Goal: Task Accomplishment & Management: Use online tool/utility

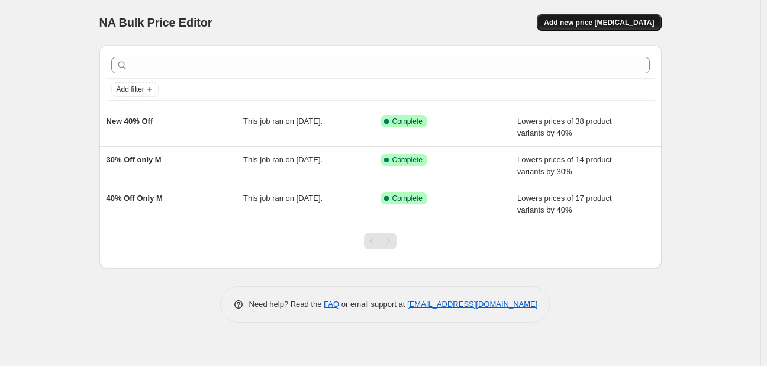
click at [581, 18] on span "Add new price [MEDICAL_DATA]" at bounding box center [599, 22] width 110 height 9
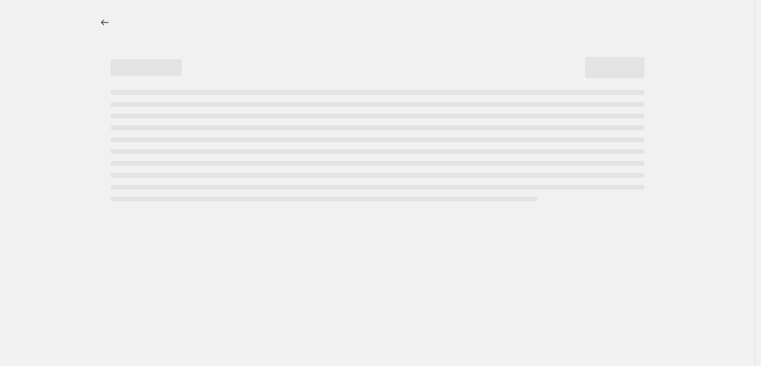
select select "percentage"
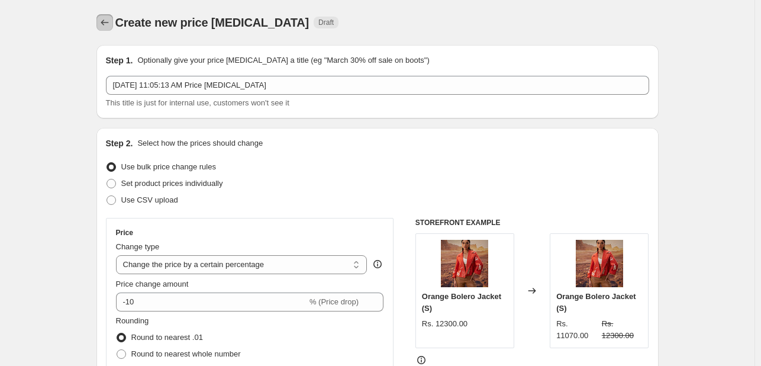
click at [104, 24] on icon "Price change jobs" at bounding box center [105, 23] width 8 height 6
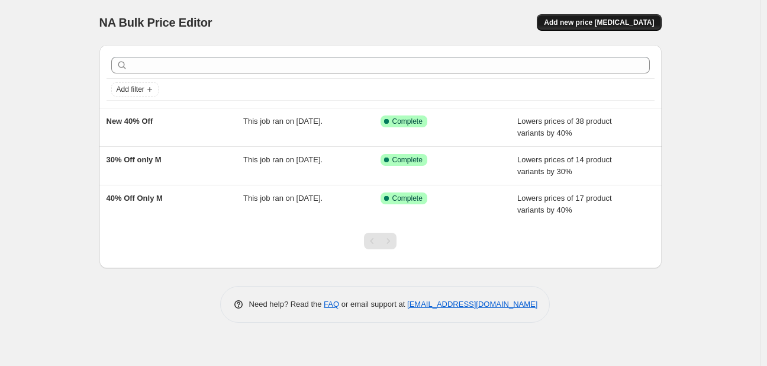
click at [597, 18] on span "Add new price change job" at bounding box center [599, 22] width 110 height 9
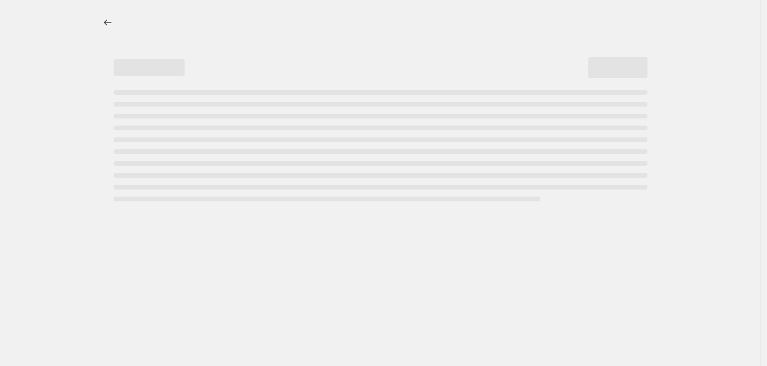
select select "percentage"
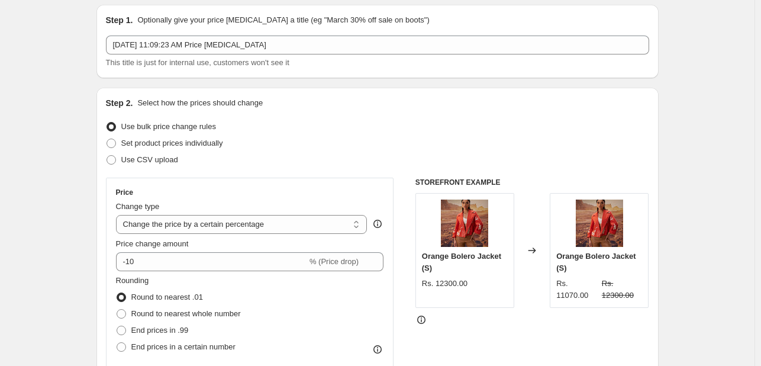
scroll to position [43, 0]
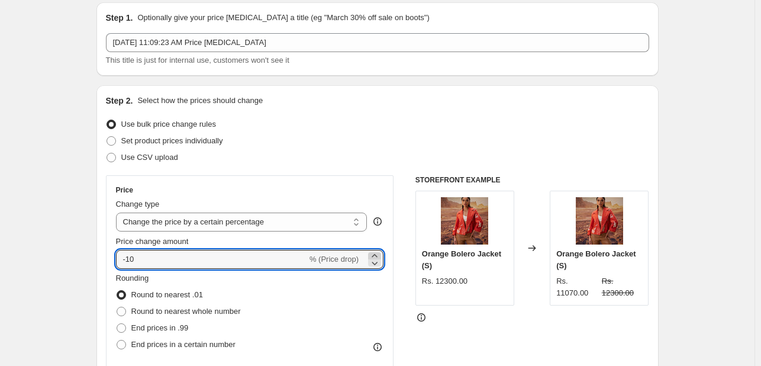
click at [373, 256] on icon at bounding box center [375, 256] width 12 height 12
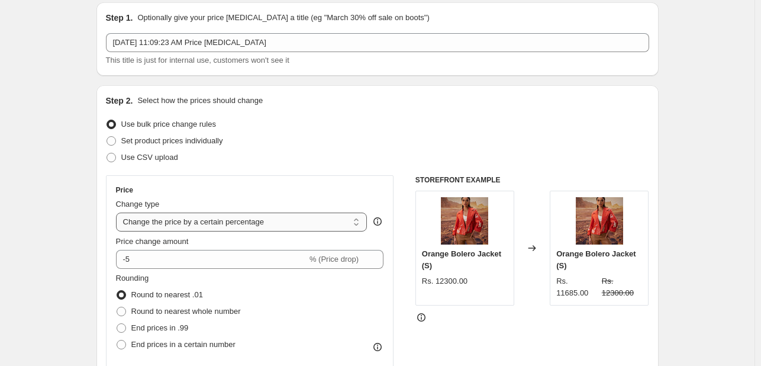
click at [305, 222] on select "Change the price to a certain amount Change the price by a certain amount Chang…" at bounding box center [241, 221] width 251 height 19
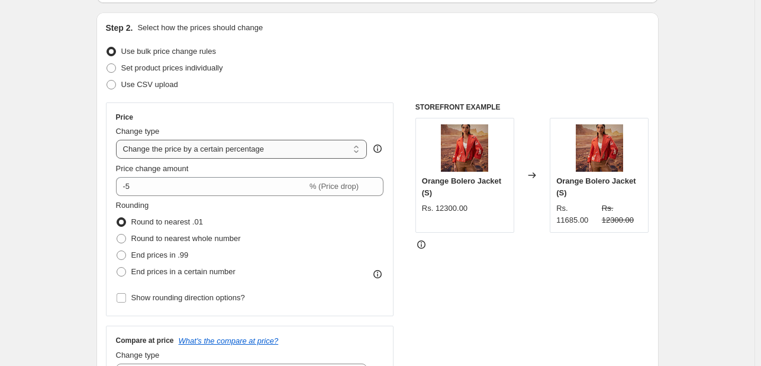
scroll to position [117, 0]
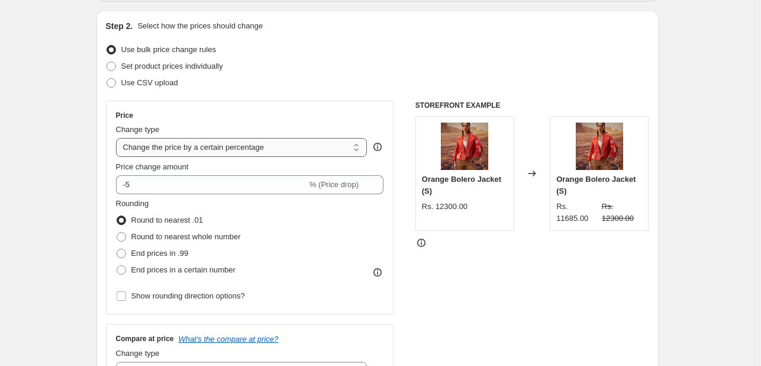
click at [302, 138] on select "Change the price to a certain amount Change the price by a certain amount Chang…" at bounding box center [241, 147] width 251 height 19
click at [334, 188] on span "% (Price drop)" at bounding box center [333, 184] width 49 height 9
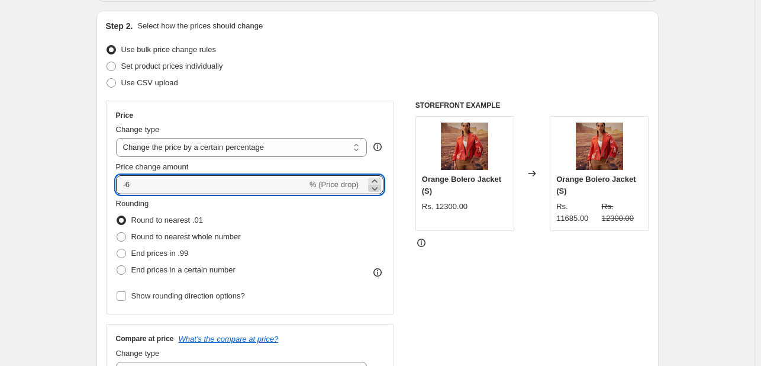
click at [376, 182] on icon at bounding box center [375, 188] width 12 height 12
click at [125, 180] on input "-7" at bounding box center [211, 184] width 191 height 19
click at [128, 186] on input "-7" at bounding box center [211, 184] width 191 height 19
type input "7"
click at [154, 186] on input "7" at bounding box center [204, 184] width 177 height 19
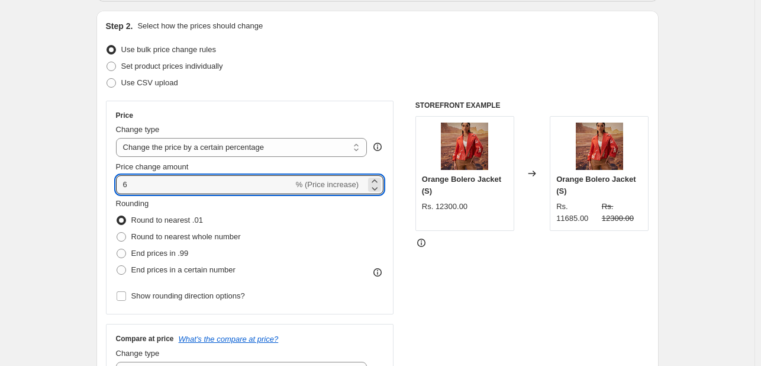
type input "6"
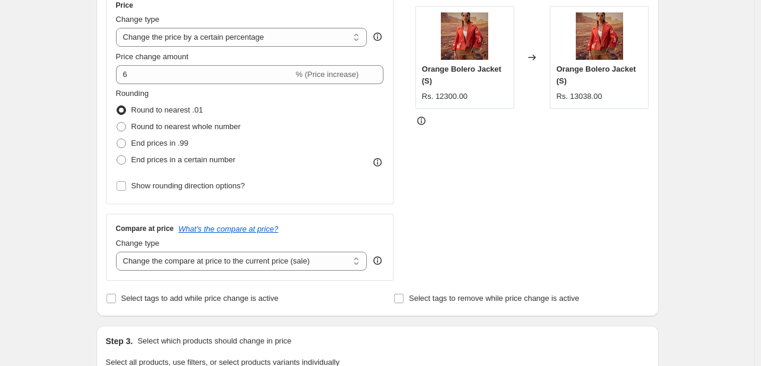
scroll to position [228, 0]
click at [122, 140] on span at bounding box center [121, 141] width 9 height 9
click at [117, 138] on input "End prices in .99" at bounding box center [117, 137] width 1 height 1
radio input "true"
click at [125, 105] on span at bounding box center [121, 108] width 9 height 9
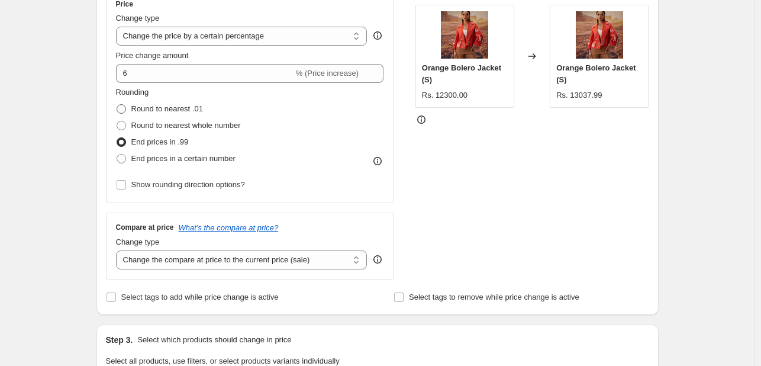
click at [117, 105] on input "Round to nearest .01" at bounding box center [117, 104] width 1 height 1
radio input "true"
click at [125, 127] on span at bounding box center [121, 125] width 9 height 9
click at [117, 121] on input "Round to nearest whole number" at bounding box center [117, 121] width 1 height 1
radio input "true"
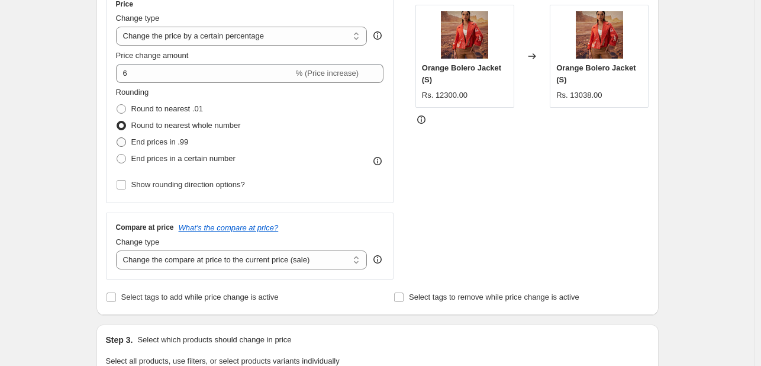
click at [126, 144] on span at bounding box center [121, 141] width 9 height 9
click at [117, 138] on input "End prices in .99" at bounding box center [117, 137] width 1 height 1
radio input "true"
click at [126, 159] on span at bounding box center [121, 158] width 9 height 9
click at [117, 154] on input "End prices in a certain number" at bounding box center [117, 154] width 1 height 1
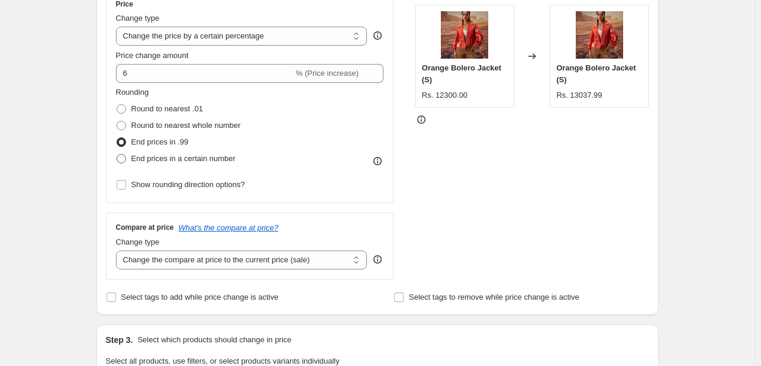
radio input "true"
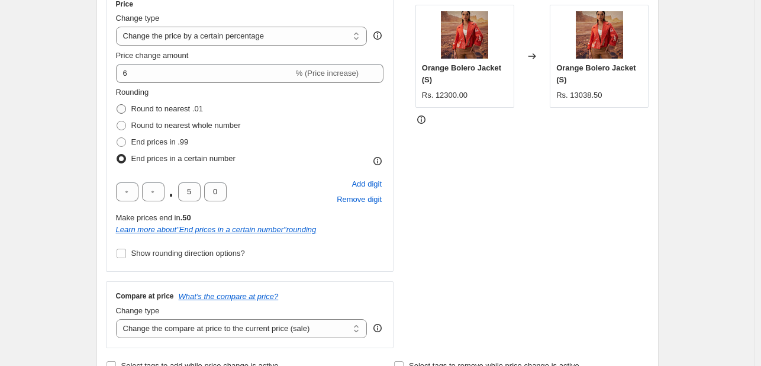
click at [126, 112] on span at bounding box center [121, 108] width 9 height 9
click at [117, 105] on input "Round to nearest .01" at bounding box center [117, 104] width 1 height 1
radio input "true"
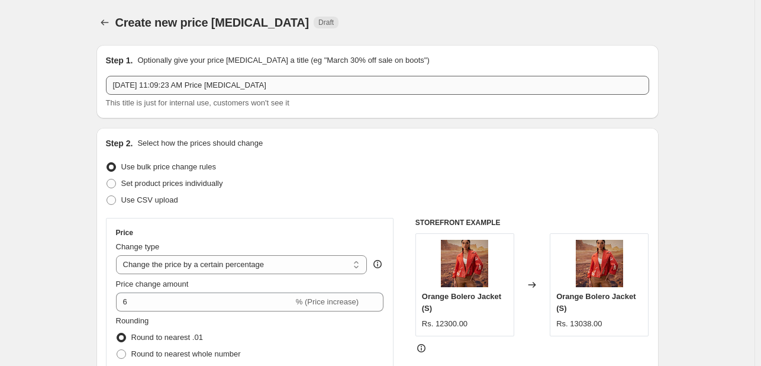
scroll to position [0, 0]
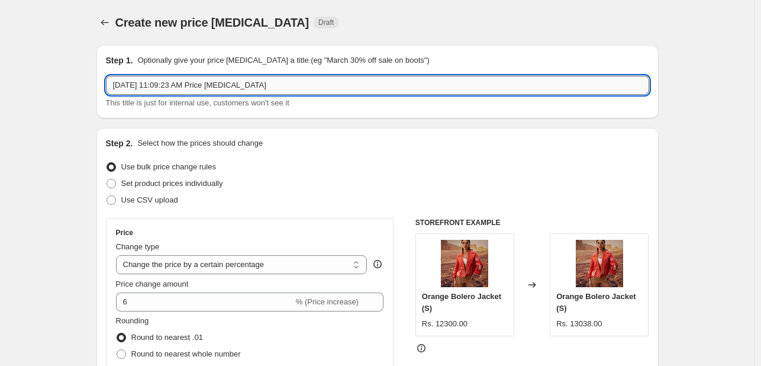
click at [178, 81] on input "Sep 21, 2025, 11:09:23 AM Price change job" at bounding box center [377, 85] width 543 height 19
type input "N"
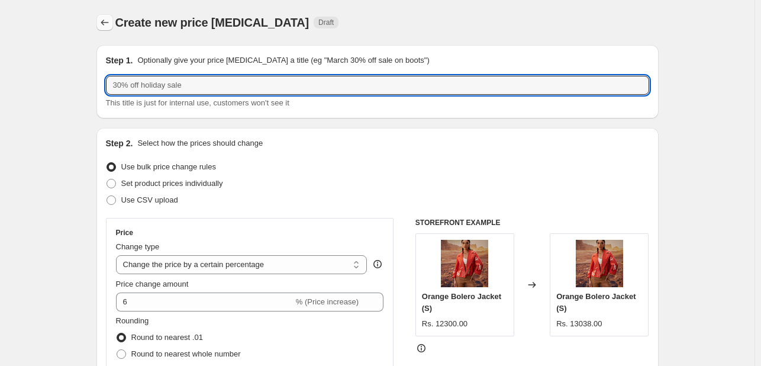
click at [106, 17] on icon "Price change jobs" at bounding box center [105, 23] width 12 height 12
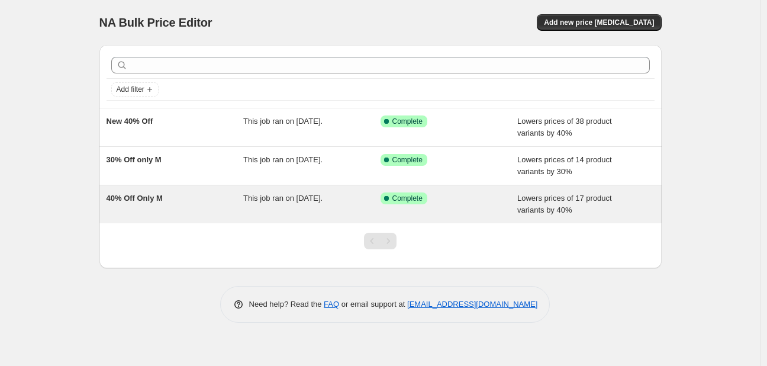
click at [193, 199] on div "40% Off Only M" at bounding box center [174, 204] width 137 height 24
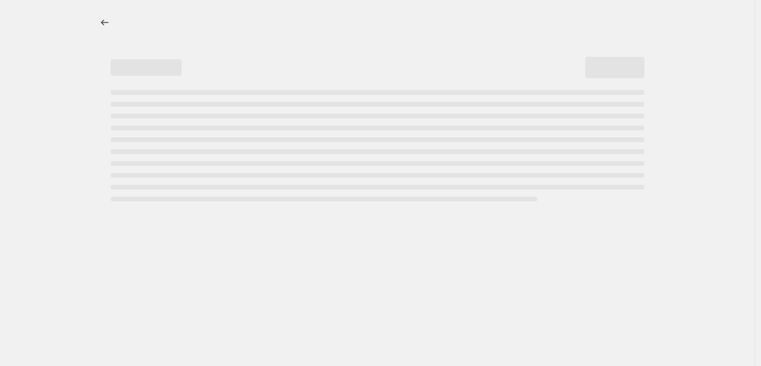
select select "percentage"
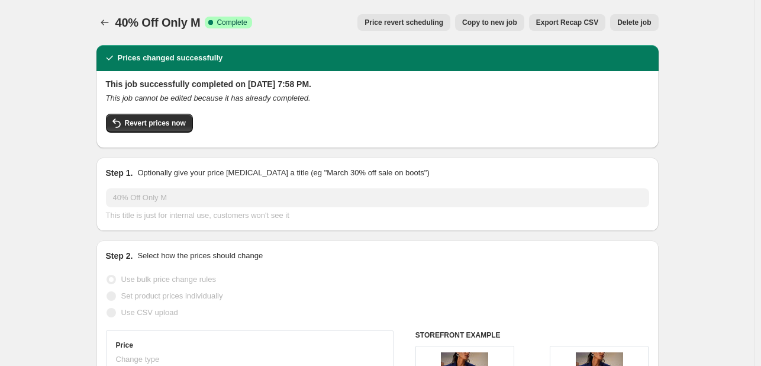
scroll to position [4, 0]
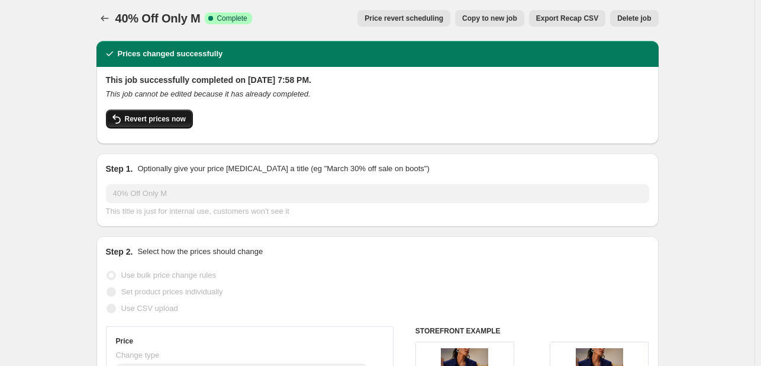
click at [140, 117] on span "Revert prices now" at bounding box center [155, 118] width 61 height 9
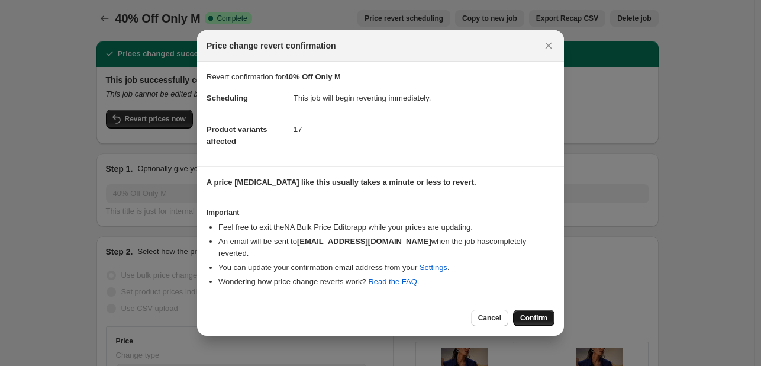
click at [539, 313] on span "Confirm" at bounding box center [533, 317] width 27 height 9
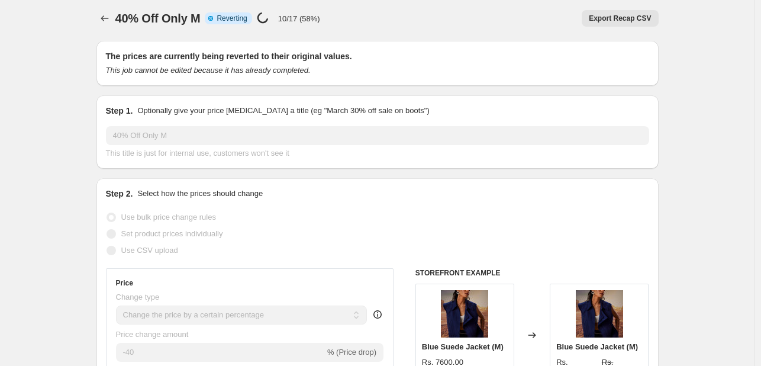
scroll to position [0, 0]
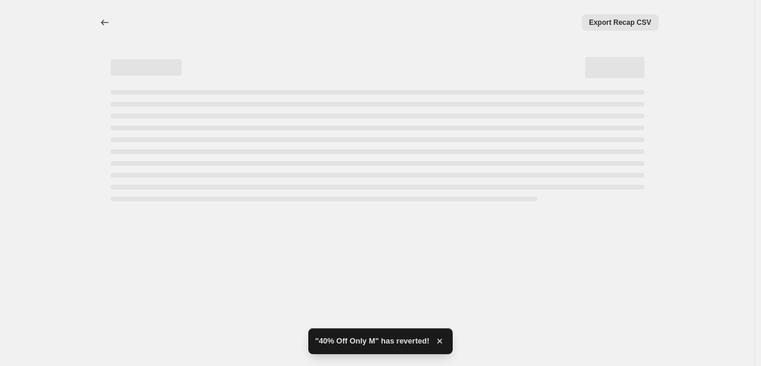
select select "percentage"
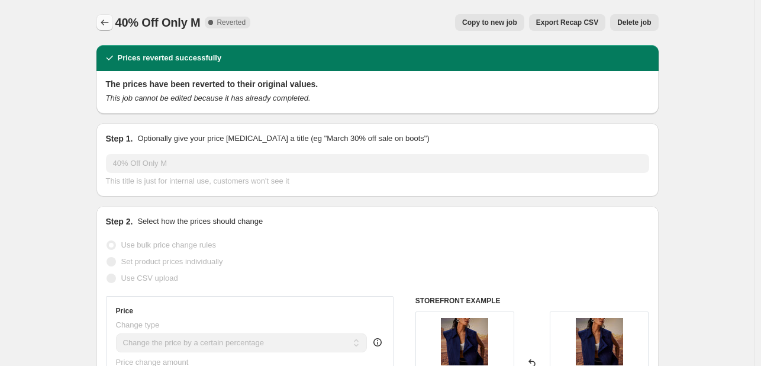
click at [111, 27] on icon "Price change jobs" at bounding box center [105, 23] width 12 height 12
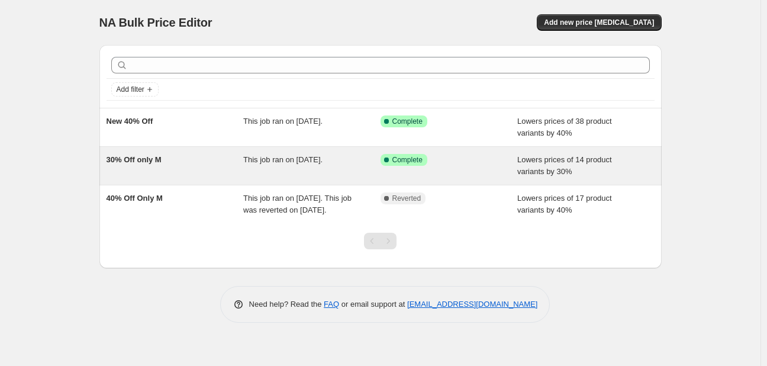
click at [201, 163] on div "30% Off only M" at bounding box center [174, 166] width 137 height 24
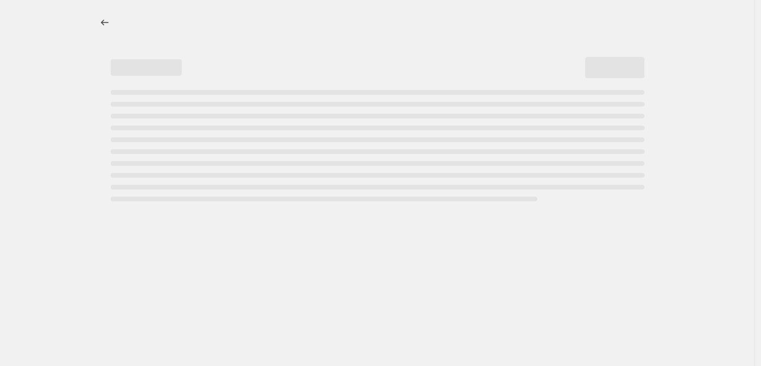
select select "percentage"
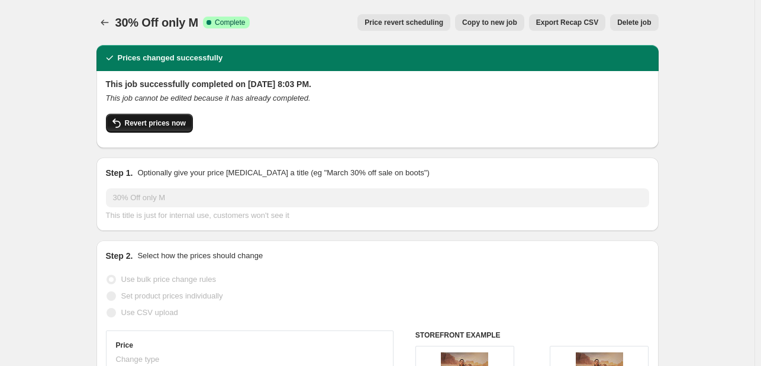
click at [135, 128] on button "Revert prices now" at bounding box center [149, 123] width 87 height 19
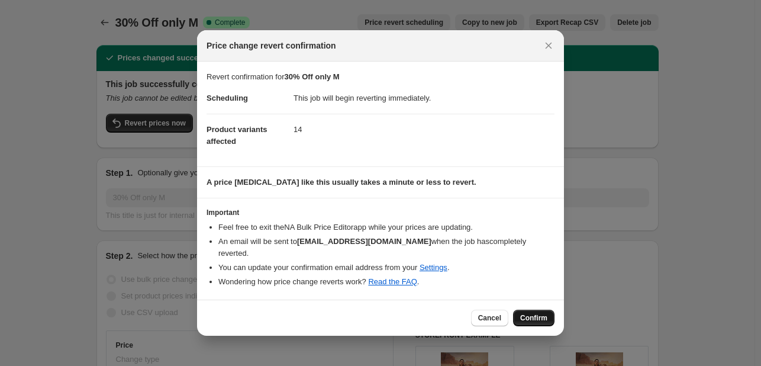
click at [523, 313] on span "Confirm" at bounding box center [533, 317] width 27 height 9
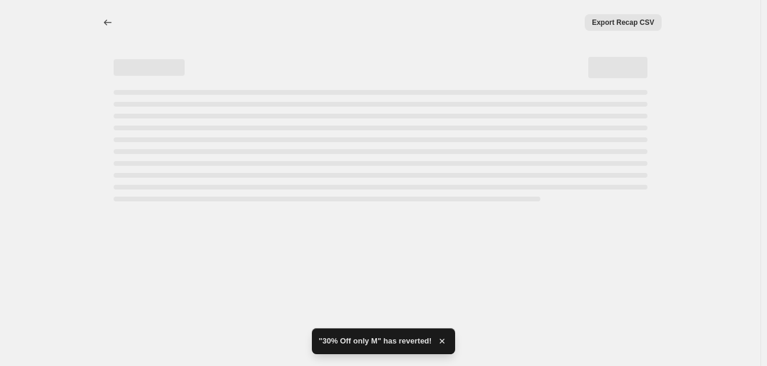
select select "percentage"
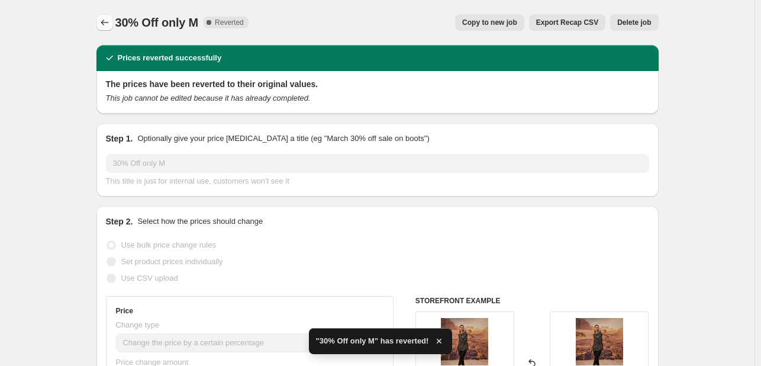
click at [102, 22] on icon "Price change jobs" at bounding box center [105, 23] width 12 height 12
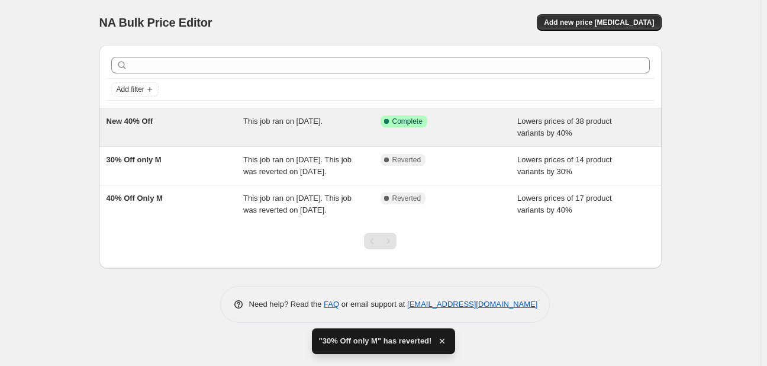
click at [171, 125] on div "New 40% Off" at bounding box center [174, 127] width 137 height 24
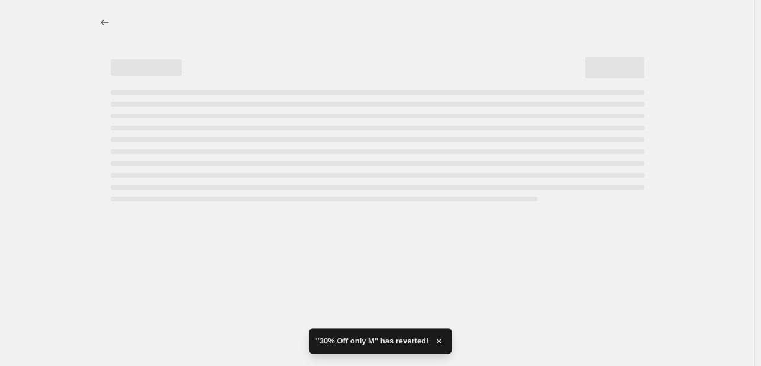
select select "percentage"
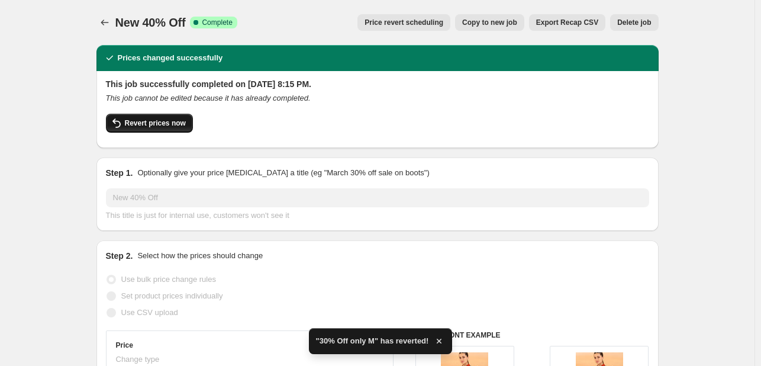
click at [170, 130] on button "Revert prices now" at bounding box center [149, 123] width 87 height 19
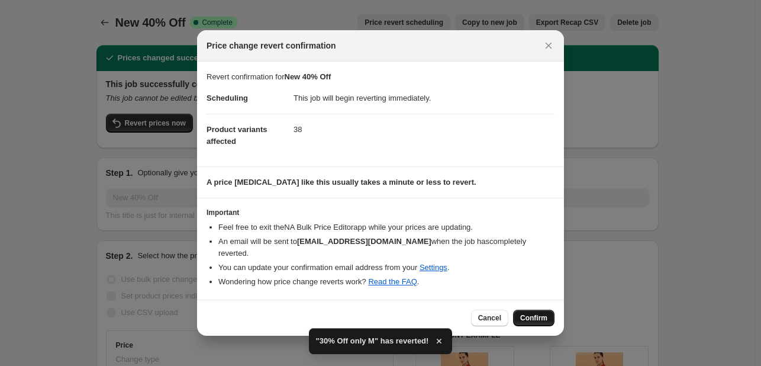
click at [532, 313] on span "Confirm" at bounding box center [533, 317] width 27 height 9
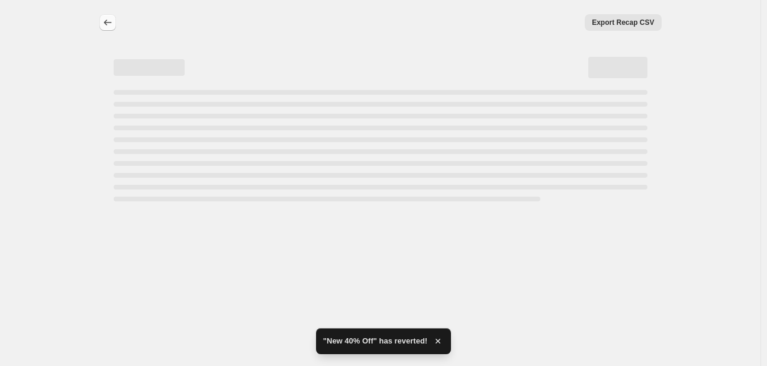
select select "percentage"
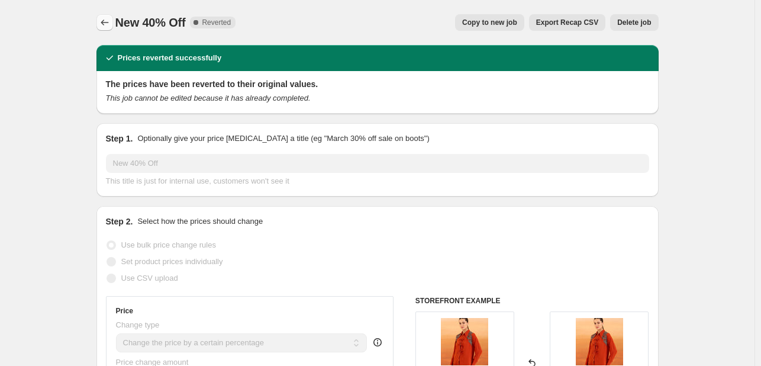
click at [109, 18] on icon "Price change jobs" at bounding box center [105, 23] width 12 height 12
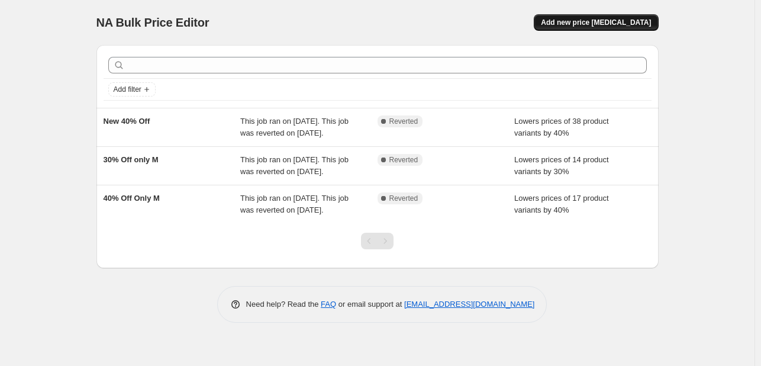
click at [589, 24] on span "Add new price [MEDICAL_DATA]" at bounding box center [596, 22] width 110 height 9
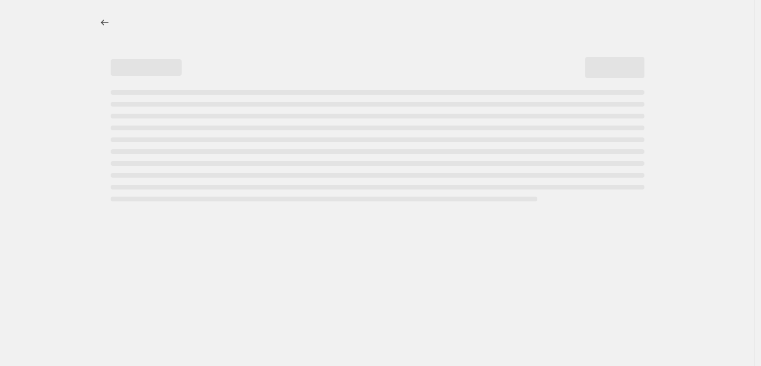
select select "percentage"
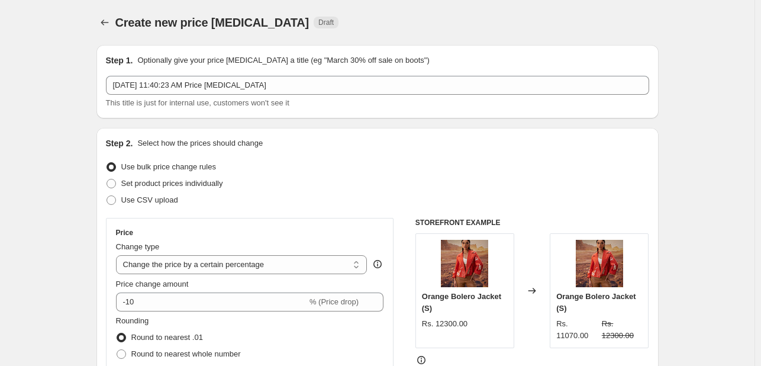
click at [225, 98] on span "This title is just for internal use, customers won't see it" at bounding box center [197, 102] width 183 height 9
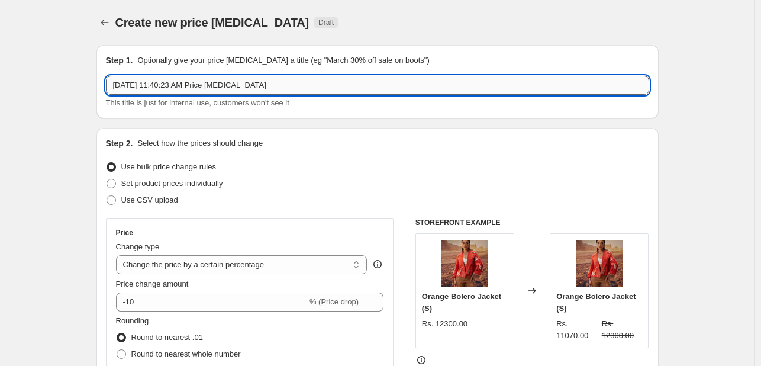
click at [215, 88] on input "Sep 21, 2025, 11:40:23 AM Price change job" at bounding box center [377, 85] width 543 height 19
type input "NEW PRICE"
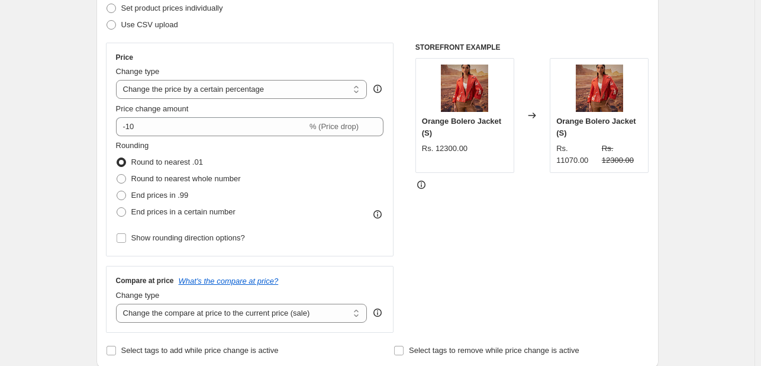
scroll to position [180, 0]
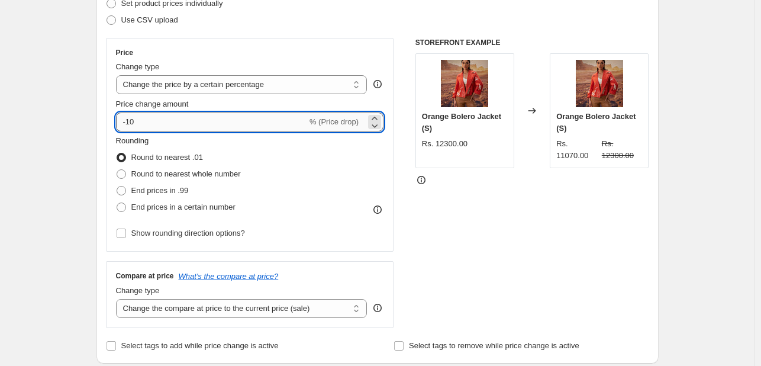
click at [161, 121] on input "-10" at bounding box center [211, 121] width 191 height 19
type input "-1"
type input "6"
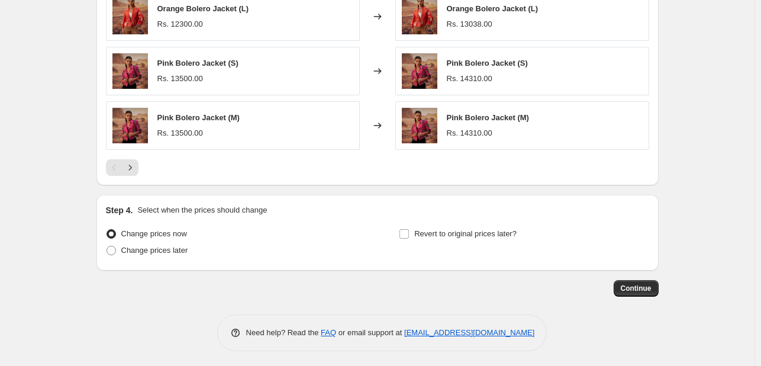
scroll to position [816, 0]
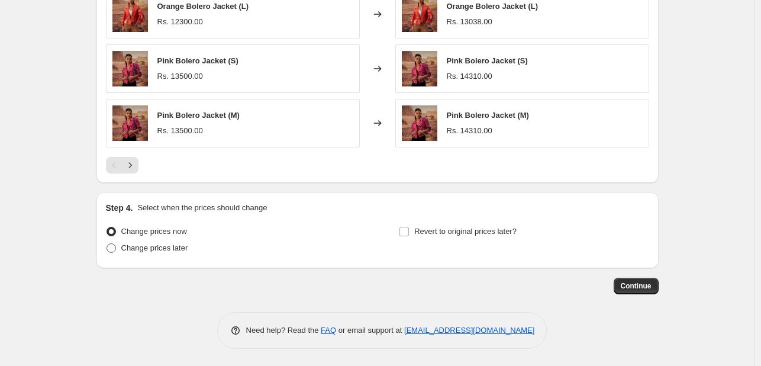
click at [111, 247] on span at bounding box center [110, 247] width 9 height 9
click at [107, 244] on input "Change prices later" at bounding box center [106, 243] width 1 height 1
radio input "true"
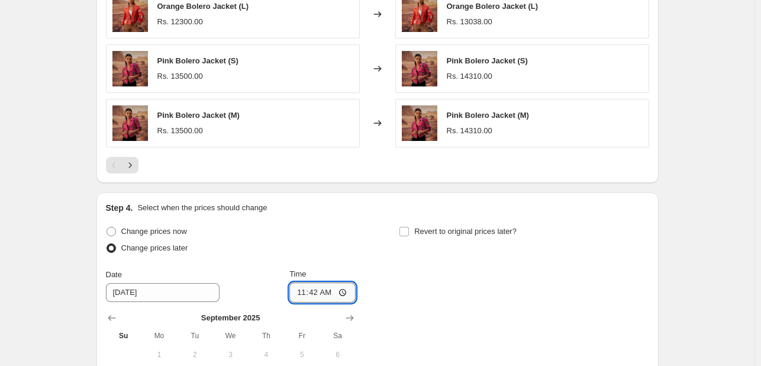
click at [328, 298] on input "11:42" at bounding box center [322, 292] width 66 height 20
click at [329, 290] on input "00:42" at bounding box center [322, 292] width 66 height 20
type input "00:00"
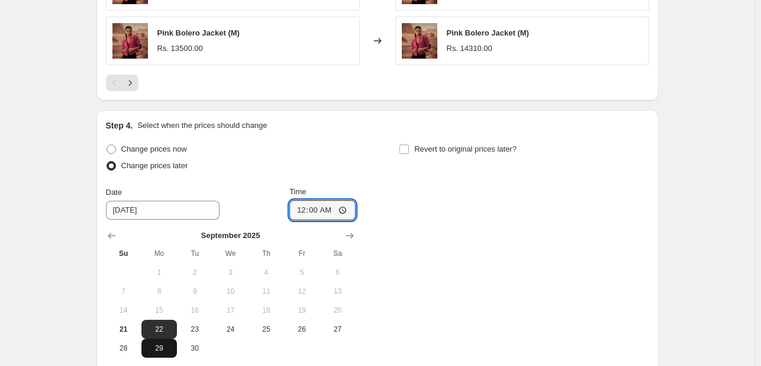
scroll to position [899, 0]
click at [199, 331] on span "23" at bounding box center [195, 328] width 26 height 9
type input "9/23/2025"
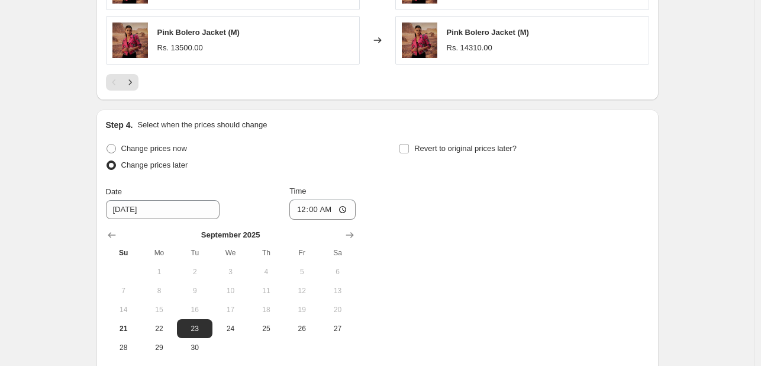
click at [418, 265] on div "Change prices now Change prices later Date 9/23/2025 Time 00:00 September 2025 …" at bounding box center [377, 248] width 543 height 217
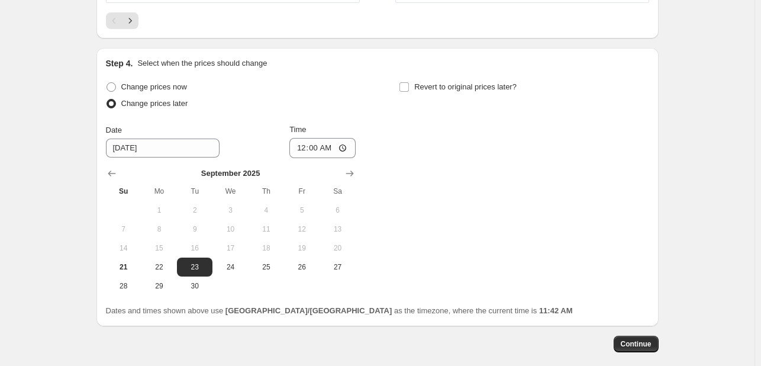
scroll to position [1018, 0]
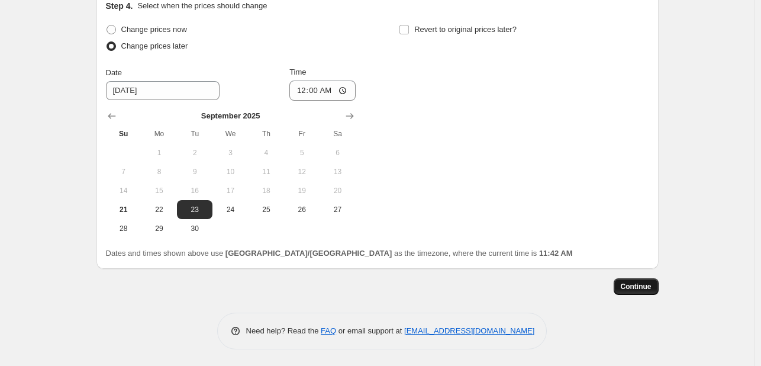
click at [626, 283] on span "Continue" at bounding box center [636, 286] width 31 height 9
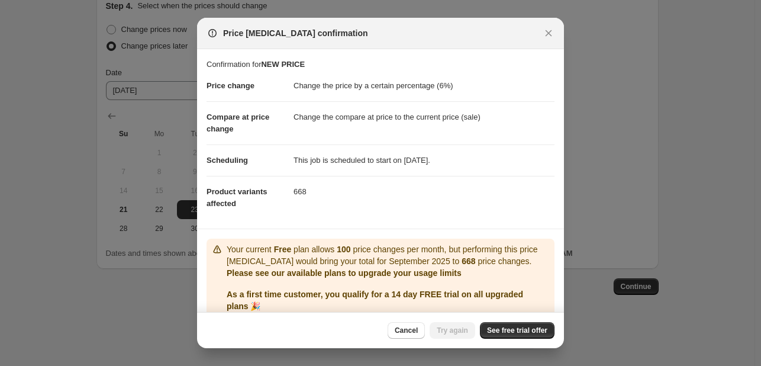
scroll to position [47, 0]
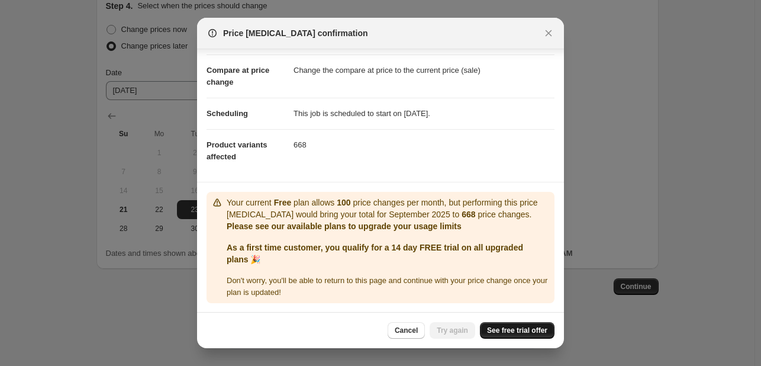
click at [497, 325] on link "See free trial offer" at bounding box center [517, 330] width 75 height 17
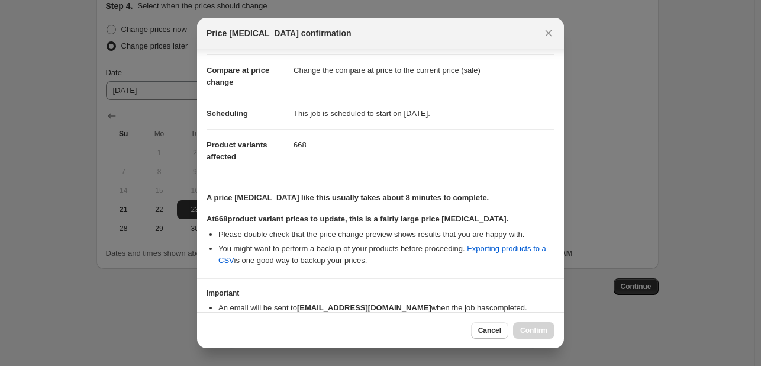
scroll to position [109, 0]
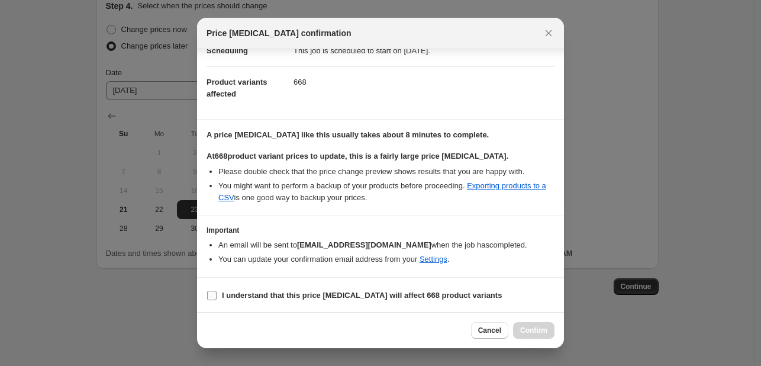
click at [322, 294] on b "I understand that this price change job will affect 668 product variants" at bounding box center [362, 294] width 280 height 9
click at [217, 294] on input "I understand that this price change job will affect 668 product variants" at bounding box center [211, 294] width 9 height 9
checkbox input "true"
click at [532, 341] on div "Cancel Confirm" at bounding box center [380, 330] width 367 height 36
click at [531, 334] on span "Confirm" at bounding box center [533, 329] width 27 height 9
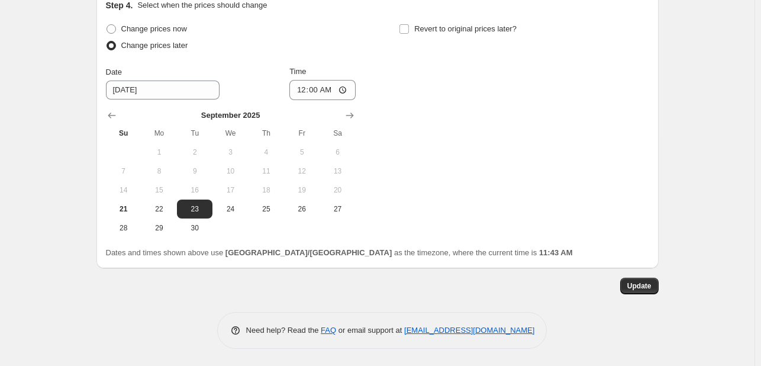
scroll to position [1090, 0]
click at [619, 289] on div "Update" at bounding box center [377, 286] width 562 height 17
click at [627, 289] on button "Update" at bounding box center [639, 286] width 38 height 17
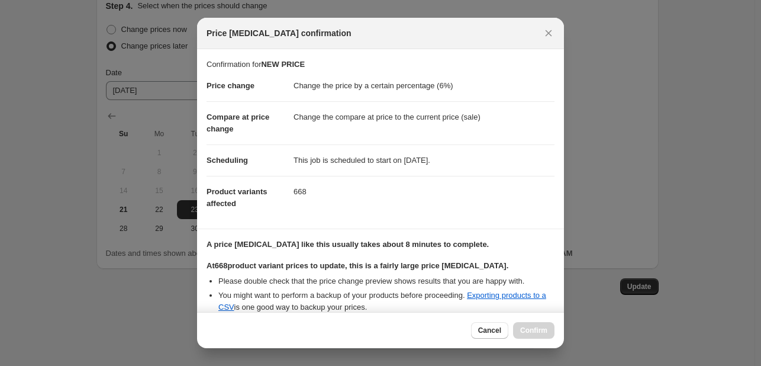
scroll to position [109, 0]
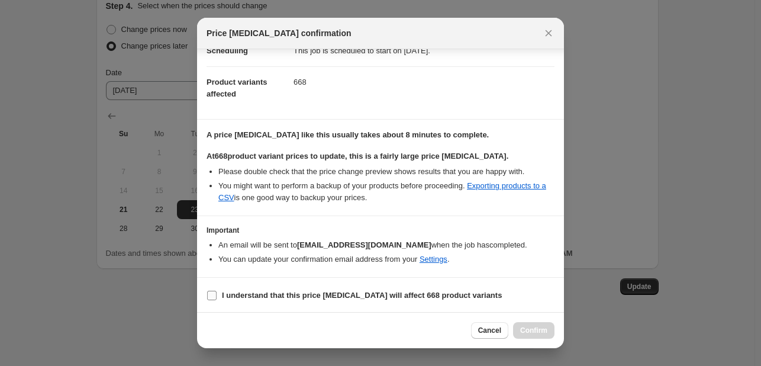
click at [214, 299] on label "I understand that this price change job will affect 668 product variants" at bounding box center [353, 295] width 295 height 17
click at [214, 299] on input "I understand that this price change job will affect 668 product variants" at bounding box center [211, 294] width 9 height 9
checkbox input "true"
click at [523, 333] on span "Confirm" at bounding box center [533, 329] width 27 height 9
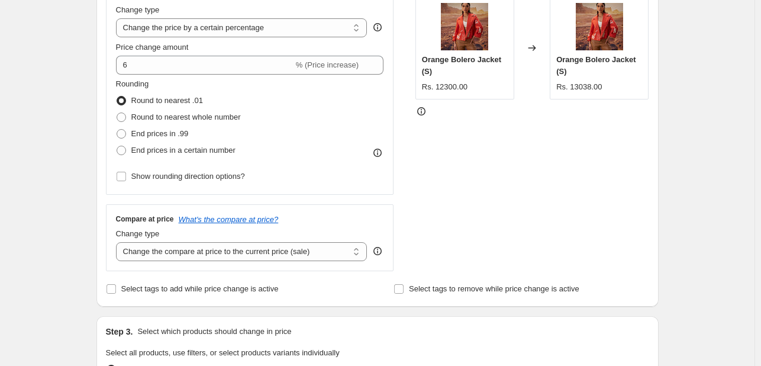
scroll to position [0, 0]
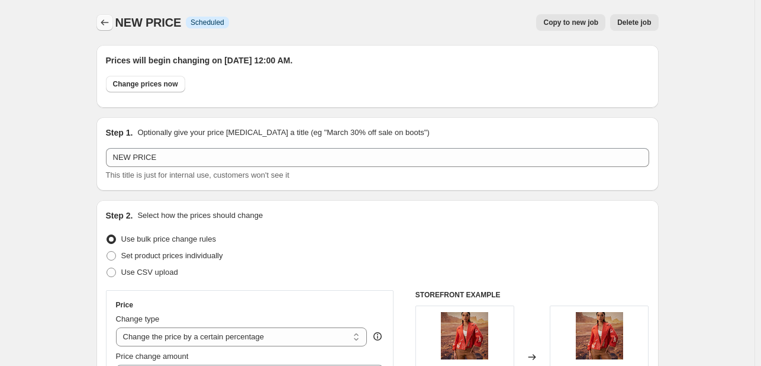
click at [111, 20] on icon "Price change jobs" at bounding box center [105, 23] width 12 height 12
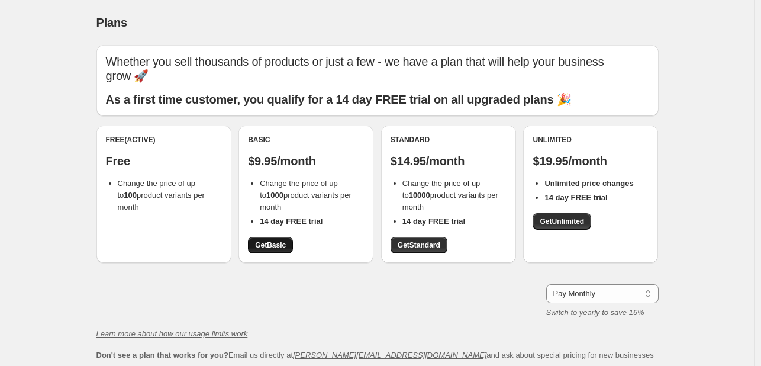
click at [282, 246] on span "Get Basic" at bounding box center [270, 244] width 31 height 9
